Goal: Task Accomplishment & Management: Manage account settings

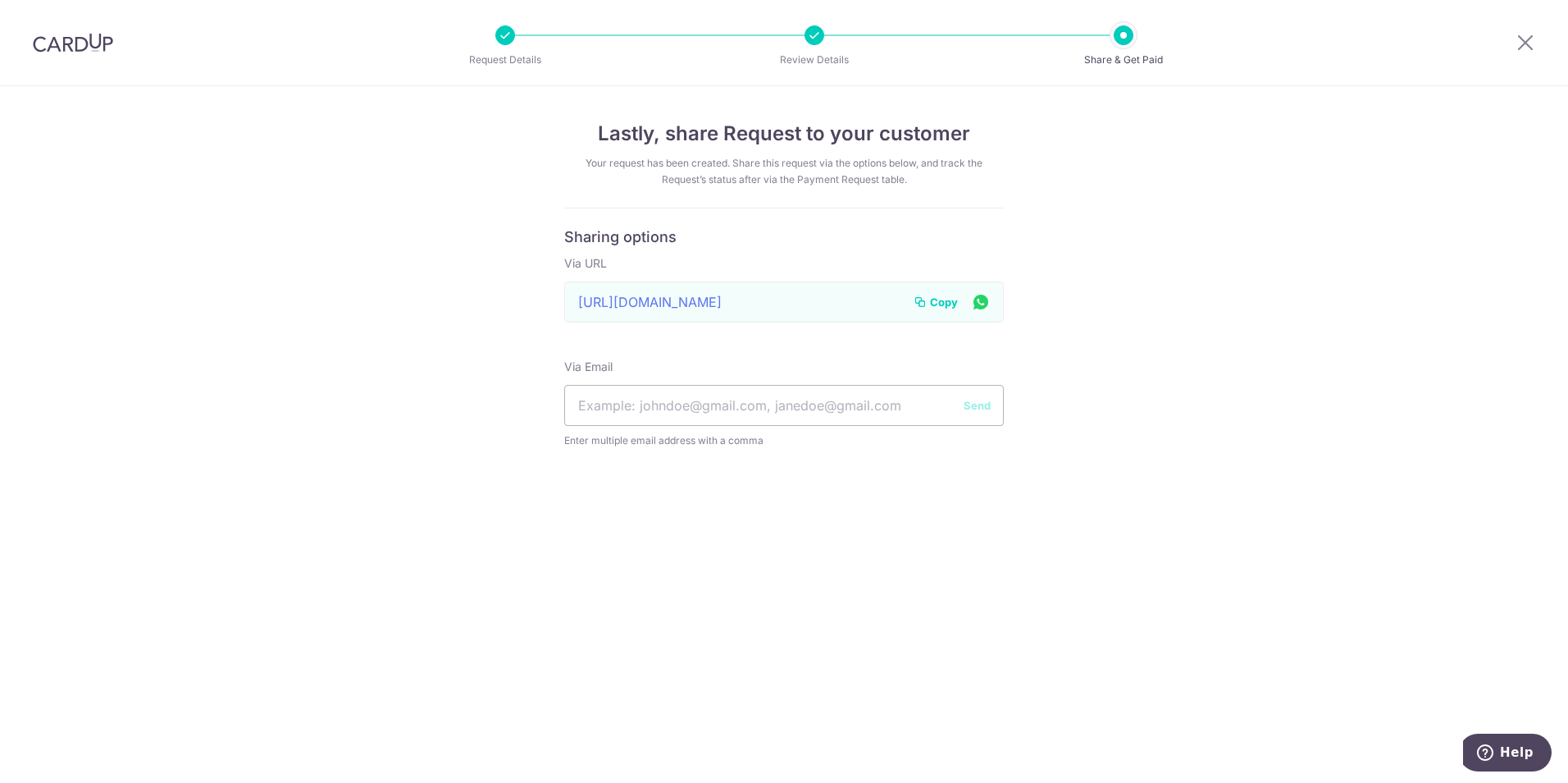
click at [77, 31] on div at bounding box center [73, 43] width 146 height 85
click at [77, 40] on img at bounding box center [73, 43] width 80 height 20
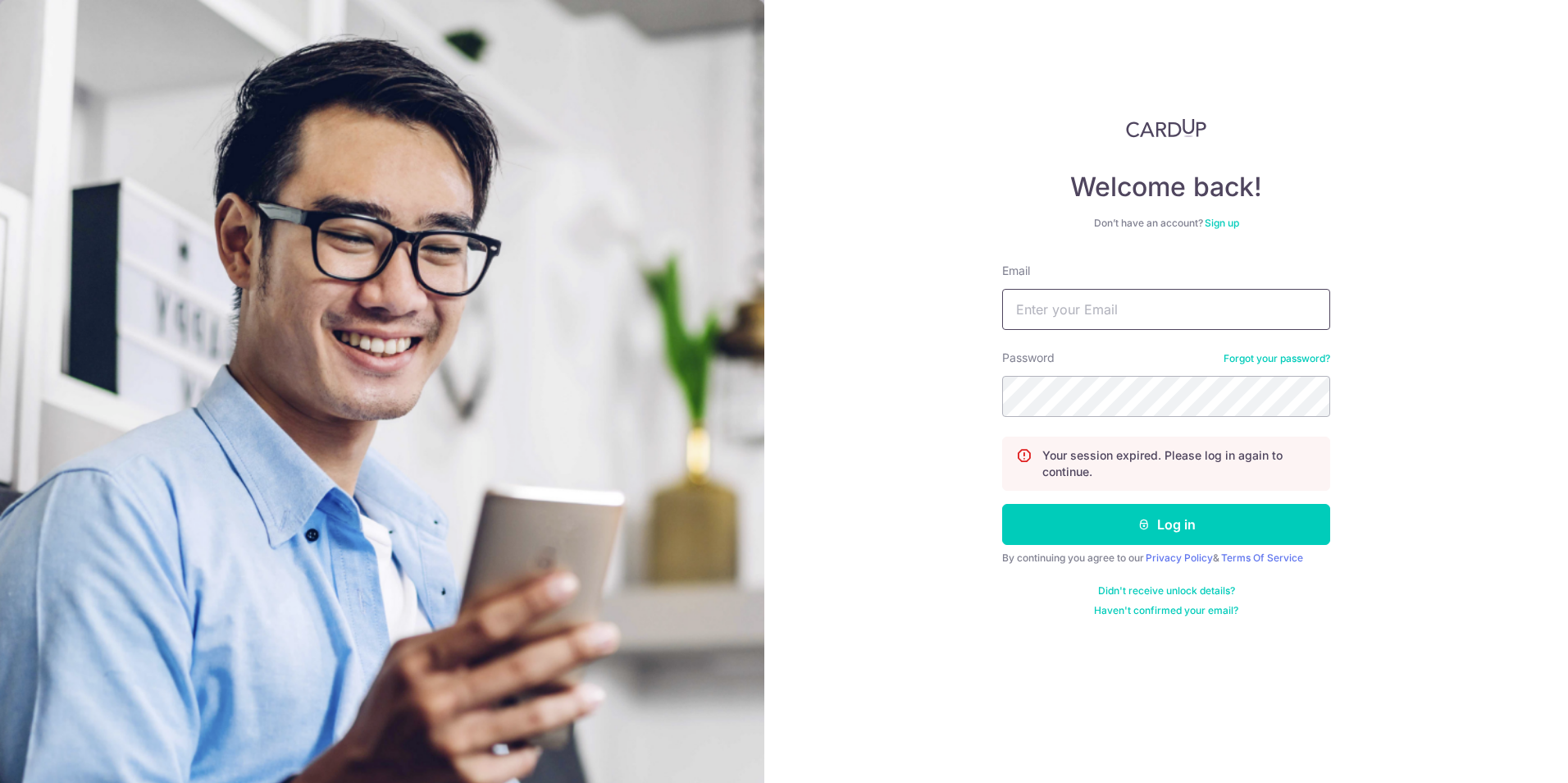
click at [1070, 311] on input "Email" at bounding box center [1166, 309] width 328 height 41
type input "[PERSON_NAME][EMAIL_ADDRESS][DOMAIN_NAME]"
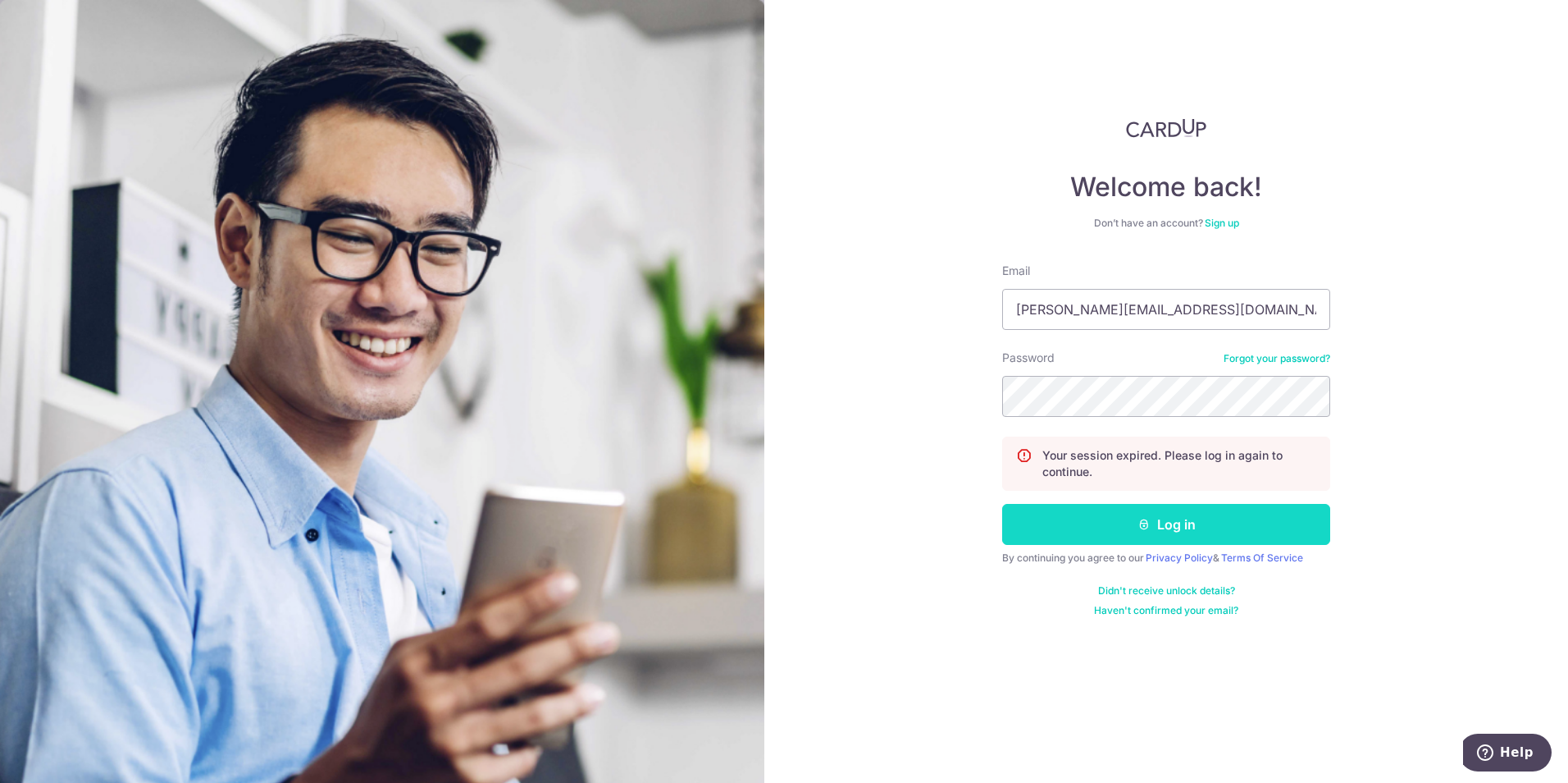
click at [1200, 513] on button "Log in" at bounding box center [1166, 524] width 328 height 41
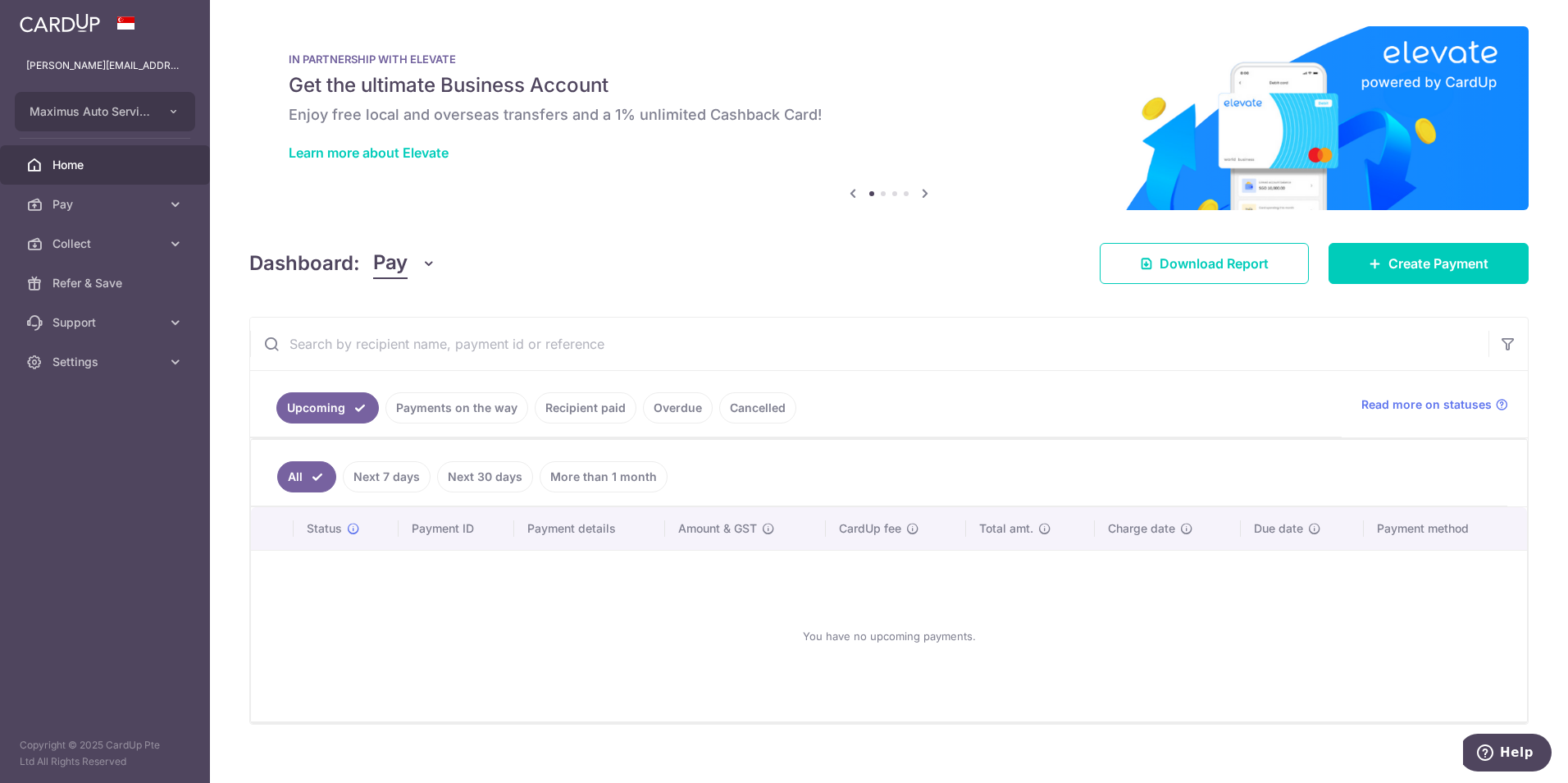
click at [410, 261] on button "Pay" at bounding box center [404, 263] width 63 height 31
click at [413, 358] on link "Collect" at bounding box center [460, 348] width 171 height 39
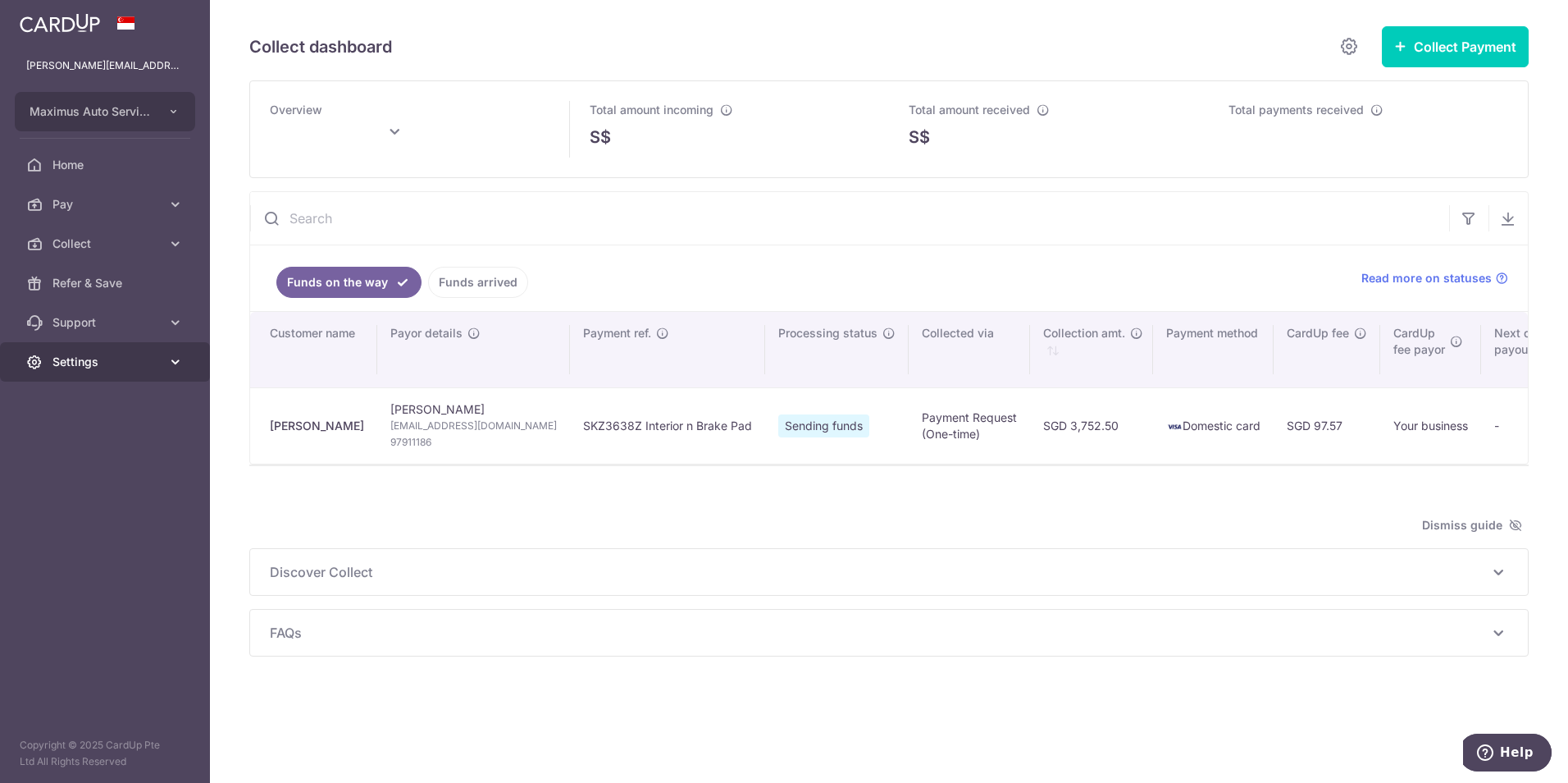
click at [95, 363] on span "Settings" at bounding box center [106, 362] width 108 height 17
click at [73, 441] on span "Logout" at bounding box center [106, 440] width 108 height 17
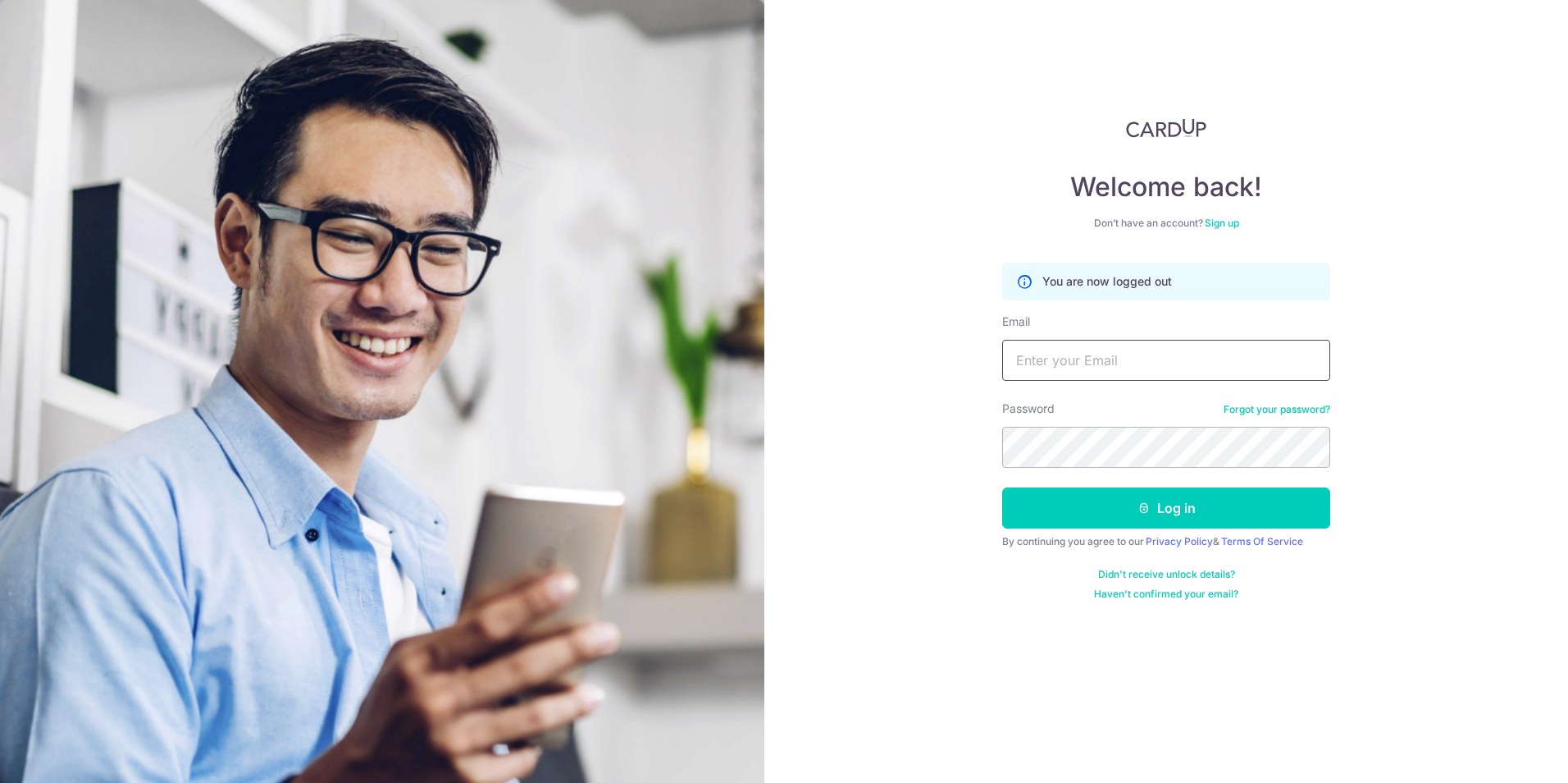
click at [1183, 348] on input "Email" at bounding box center [1166, 360] width 328 height 41
click at [1036, 362] on input "Email" at bounding box center [1166, 360] width 328 height 41
type input "[PERSON_NAME][EMAIL_ADDRESS][DOMAIN_NAME]"
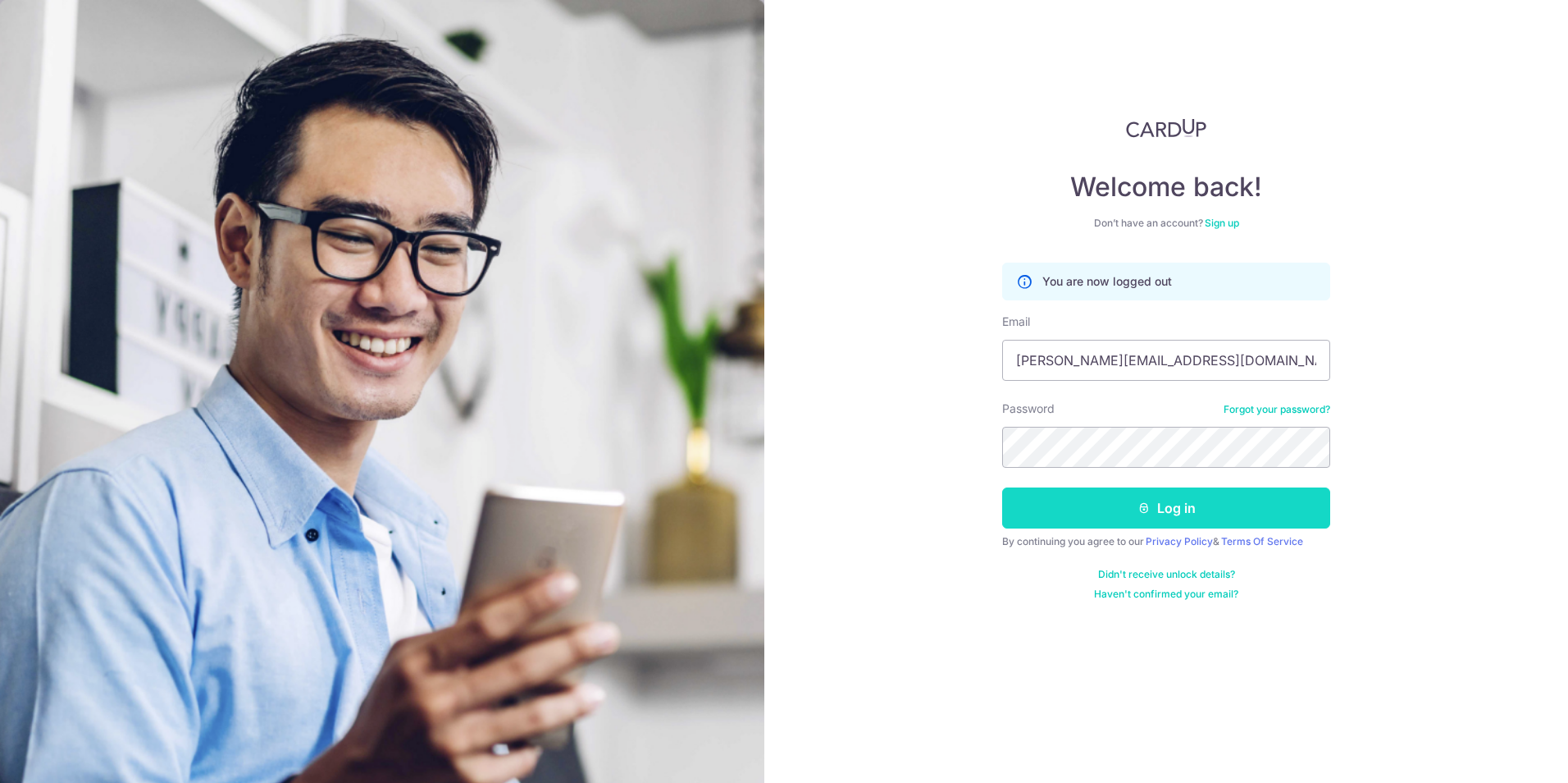
click at [1117, 525] on button "Log in" at bounding box center [1166, 507] width 328 height 41
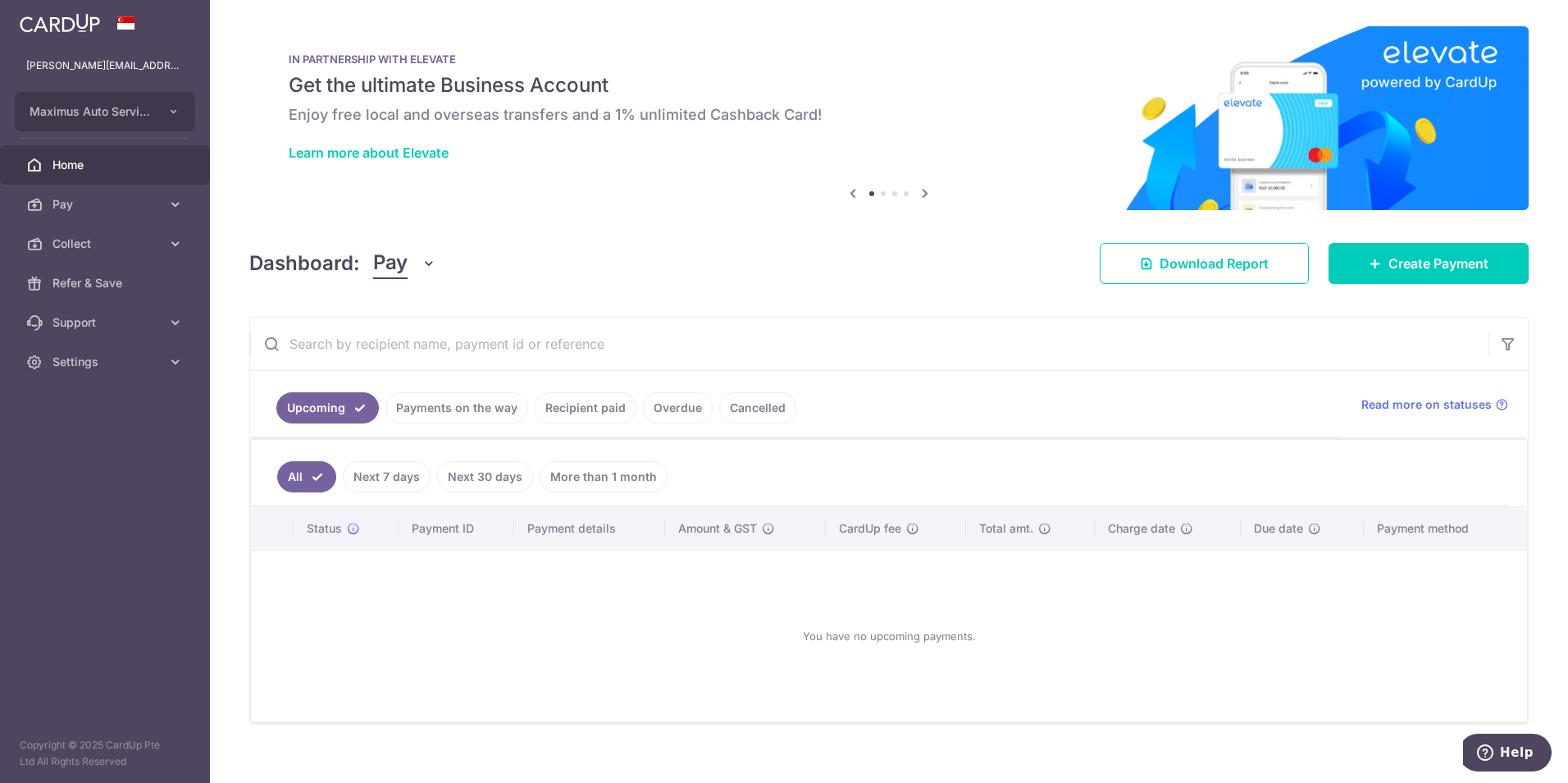
click at [384, 262] on span "Pay" at bounding box center [390, 263] width 34 height 31
click at [398, 337] on link "Collect" at bounding box center [460, 348] width 171 height 39
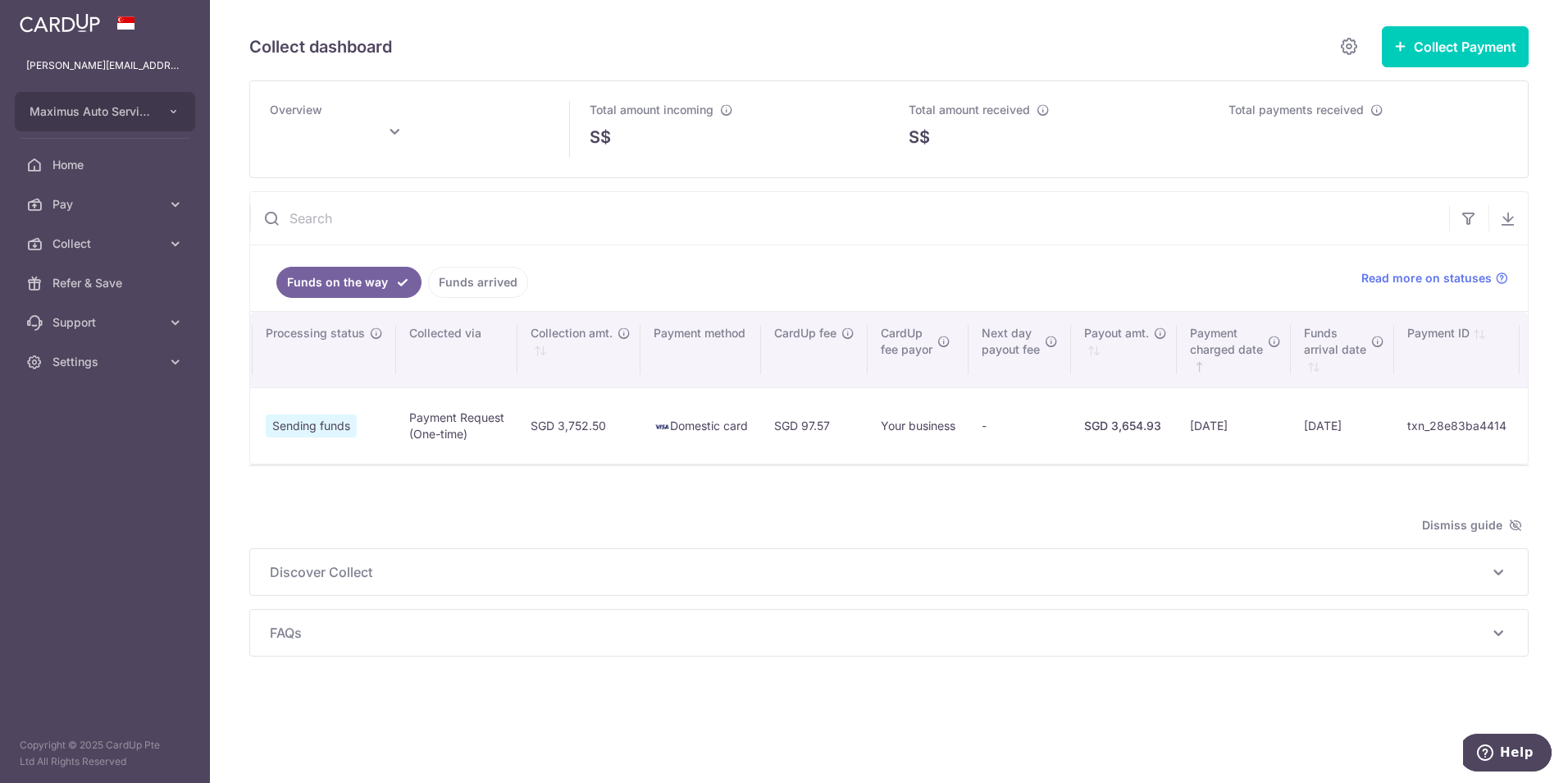
scroll to position [0, 569]
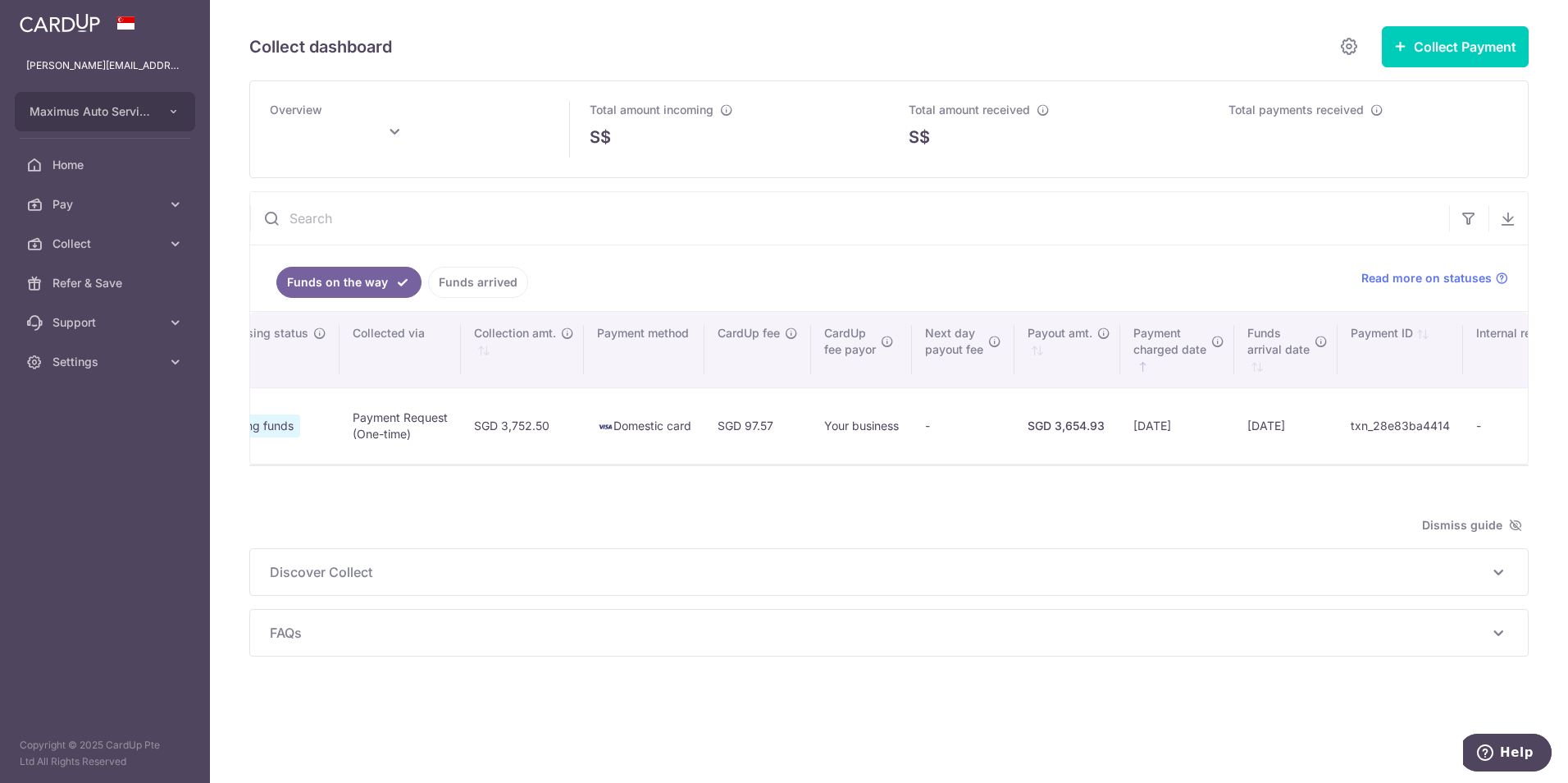
drag, startPoint x: 952, startPoint y: 464, endPoint x: 1493, endPoint y: 491, distance: 541.7
click at [1493, 491] on div "Overview Total amount incoming S$ Total amount received S$ Total payments recei…" at bounding box center [889, 368] width 1279 height 576
click at [1235, 234] on input "text" at bounding box center [850, 218] width 1199 height 53
click at [73, 367] on span "Settings" at bounding box center [106, 362] width 108 height 17
click at [97, 435] on span "Logout" at bounding box center [106, 440] width 108 height 17
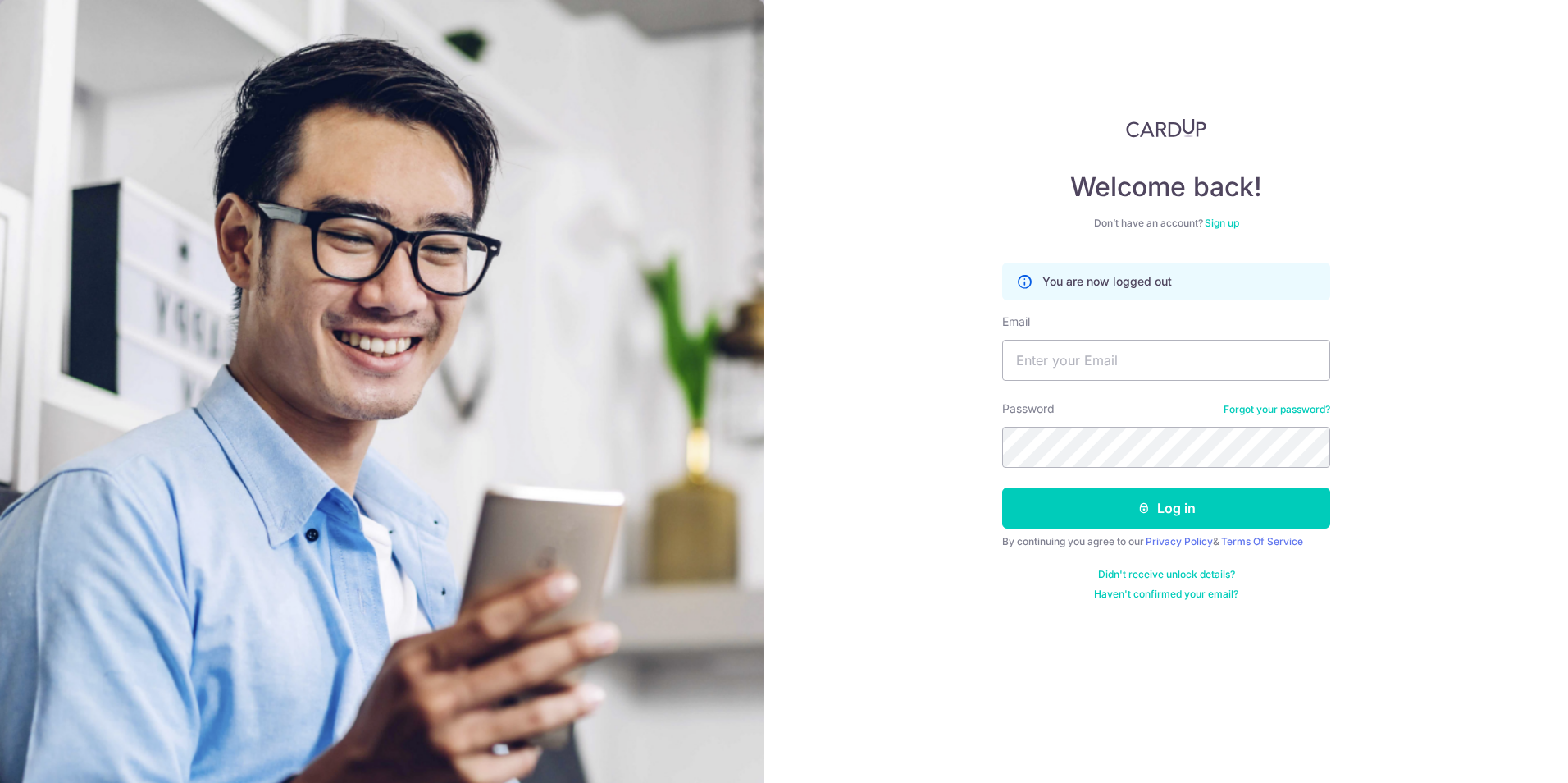
click at [611, 64] on img at bounding box center [382, 543] width 764 height 1088
